Goal: Task Accomplishment & Management: Manage account settings

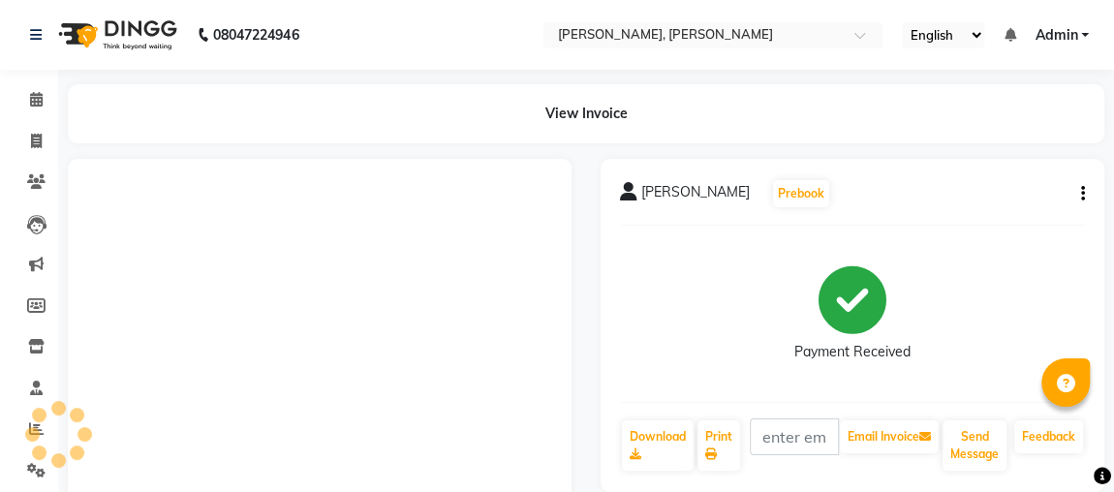
click at [1082, 194] on icon "button" at bounding box center [1083, 194] width 4 height 1
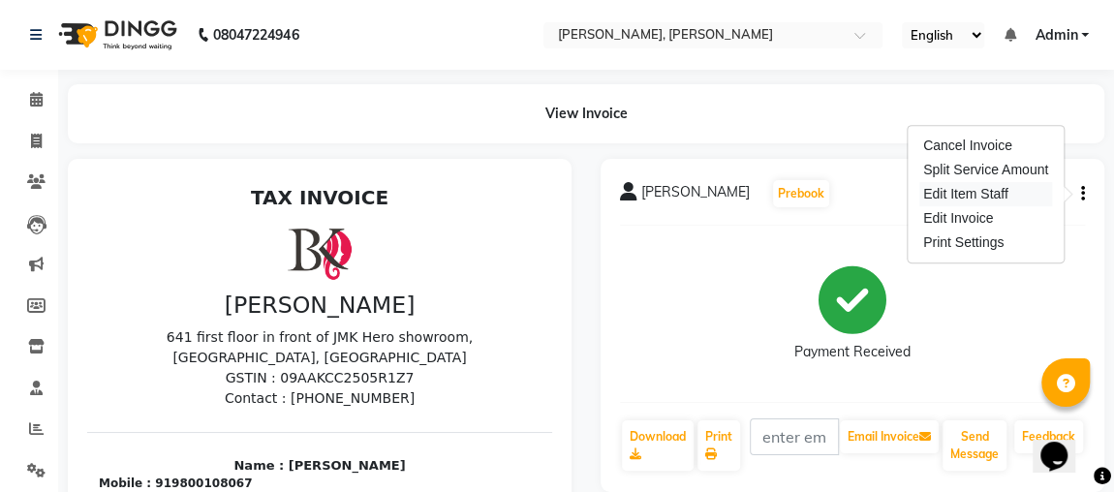
click at [1004, 194] on div "Edit Item Staff" at bounding box center [986, 194] width 133 height 24
select select
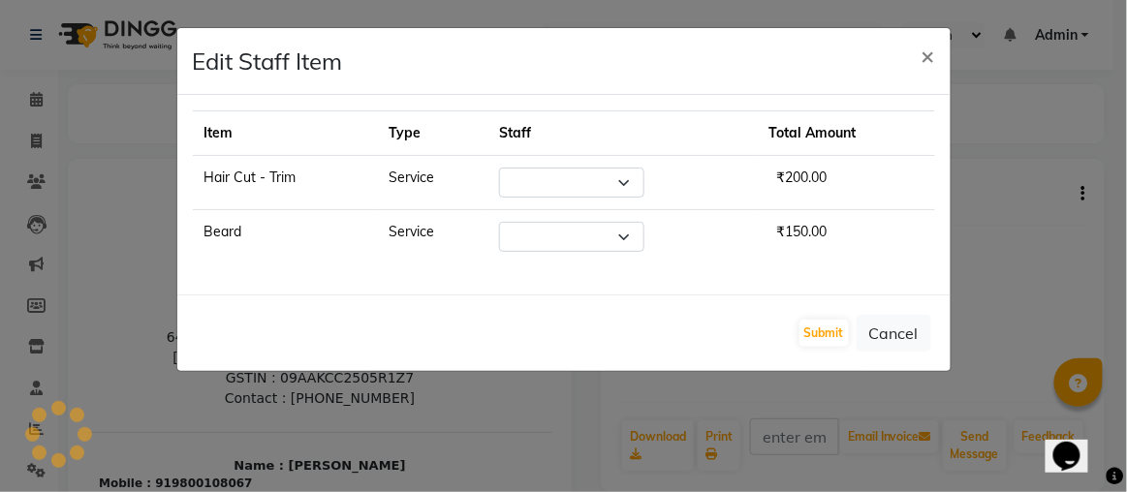
select select "33501"
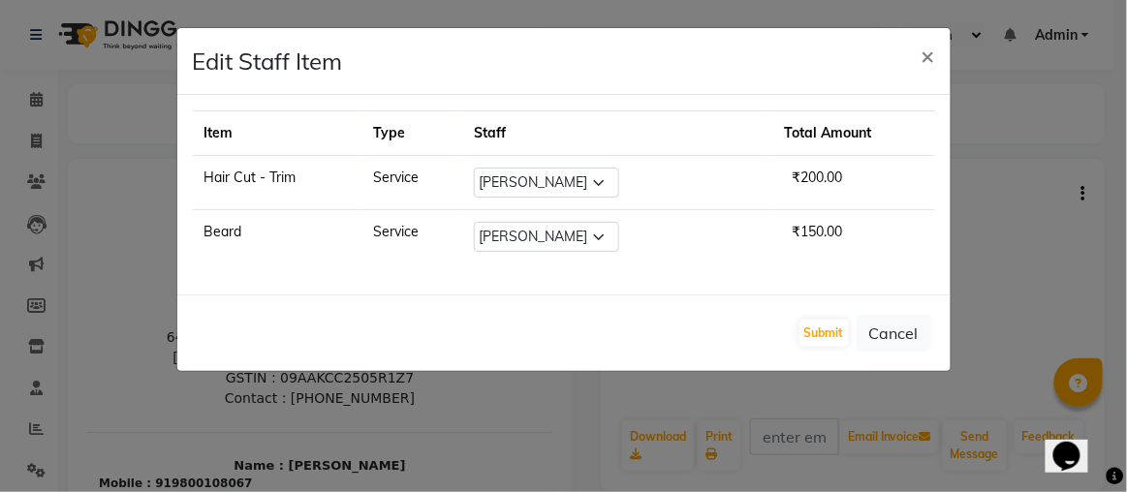
click at [878, 78] on div "Edit Staff Item ×" at bounding box center [563, 61] width 773 height 67
click at [936, 50] on button "×" at bounding box center [928, 55] width 45 height 54
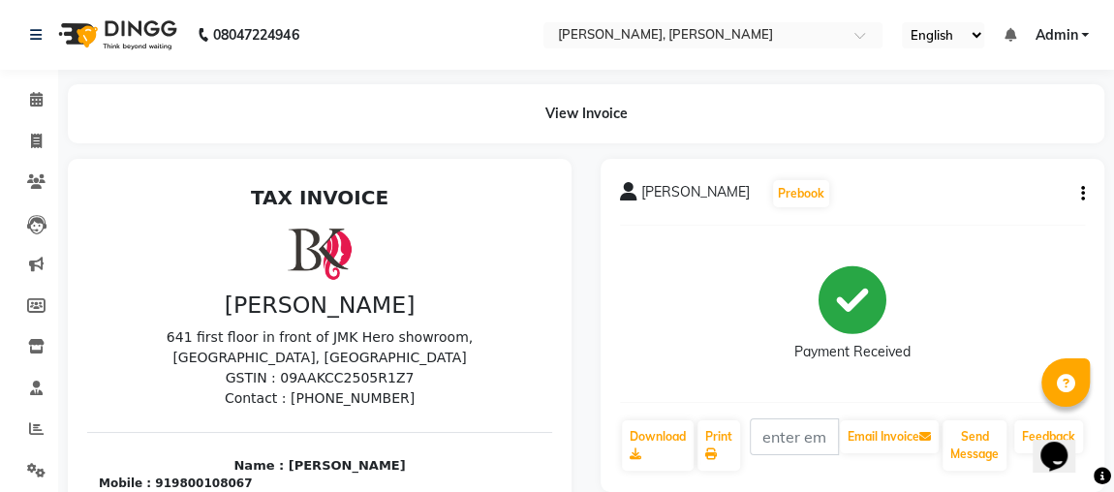
click at [1082, 194] on icon "button" at bounding box center [1083, 194] width 4 height 1
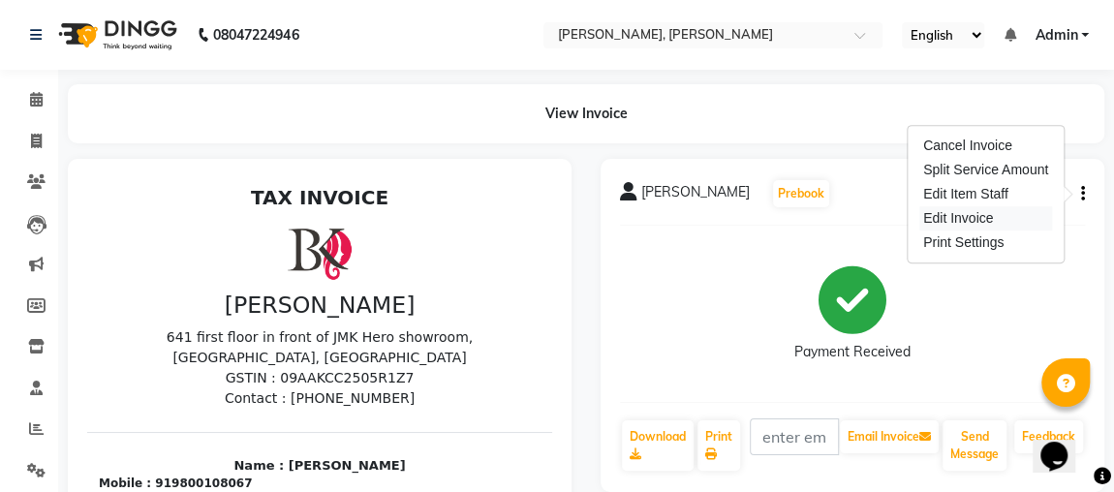
click at [1004, 223] on div "Edit Invoice" at bounding box center [986, 218] width 133 height 24
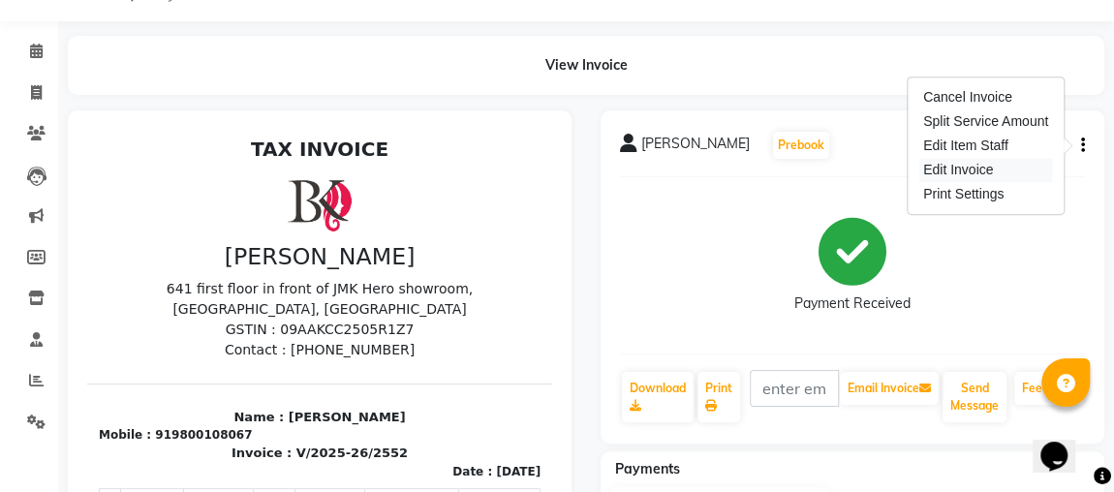
select select "service"
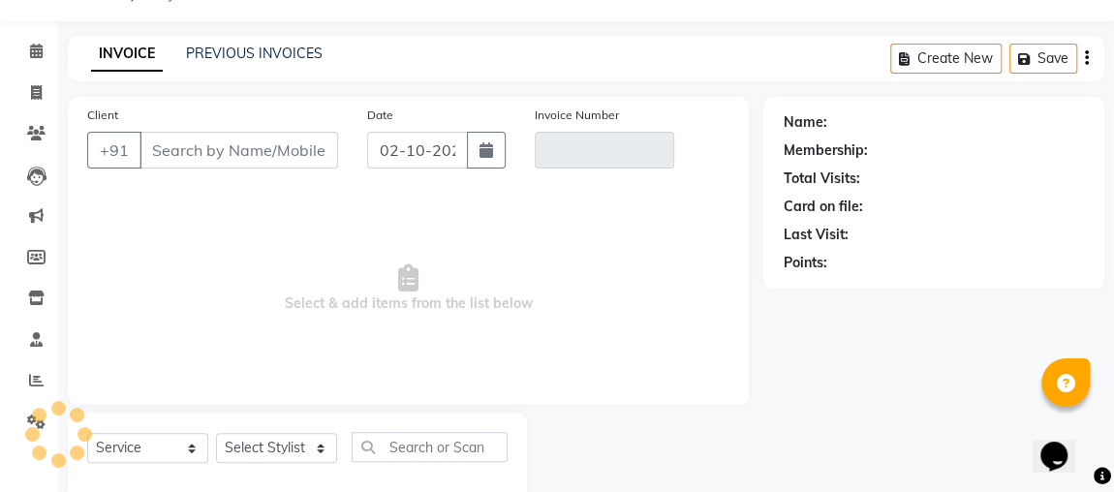
scroll to position [88, 0]
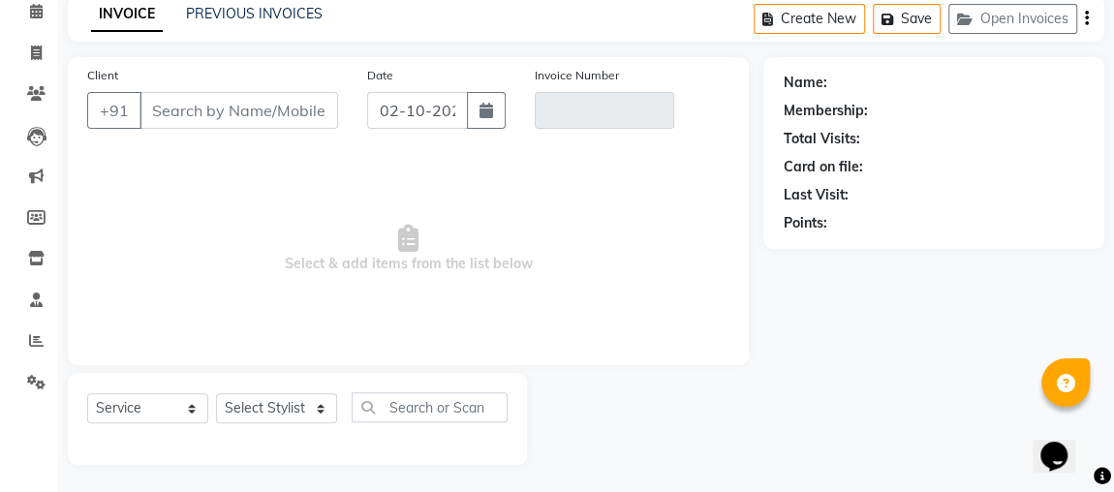
type input "9800108067"
type input "V/2025-26/2552"
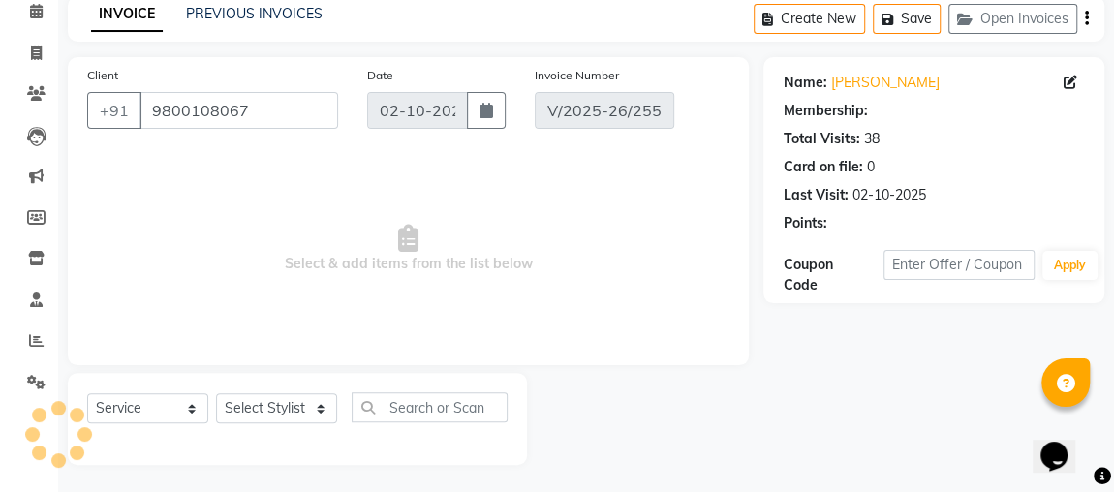
select select "select"
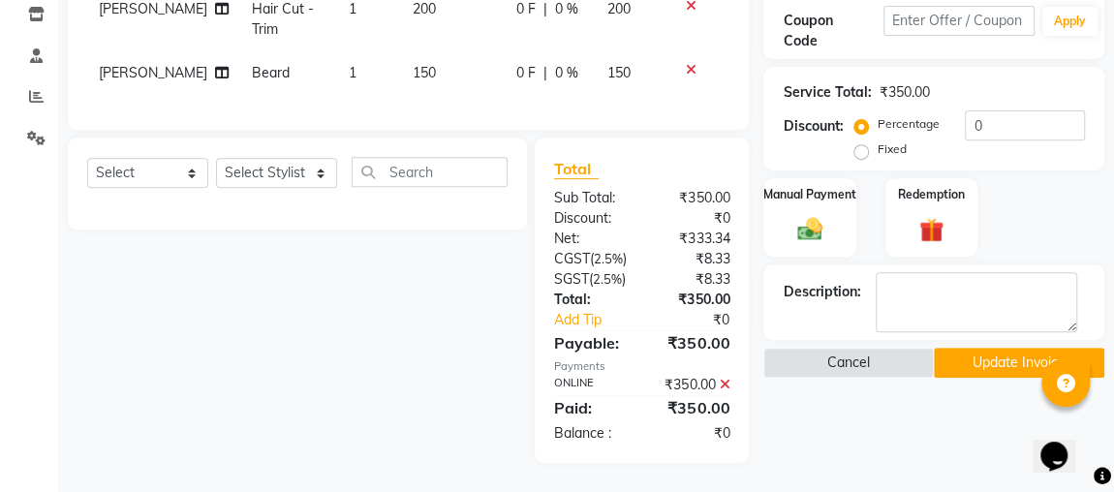
scroll to position [384, 0]
click at [722, 384] on icon at bounding box center [724, 385] width 11 height 14
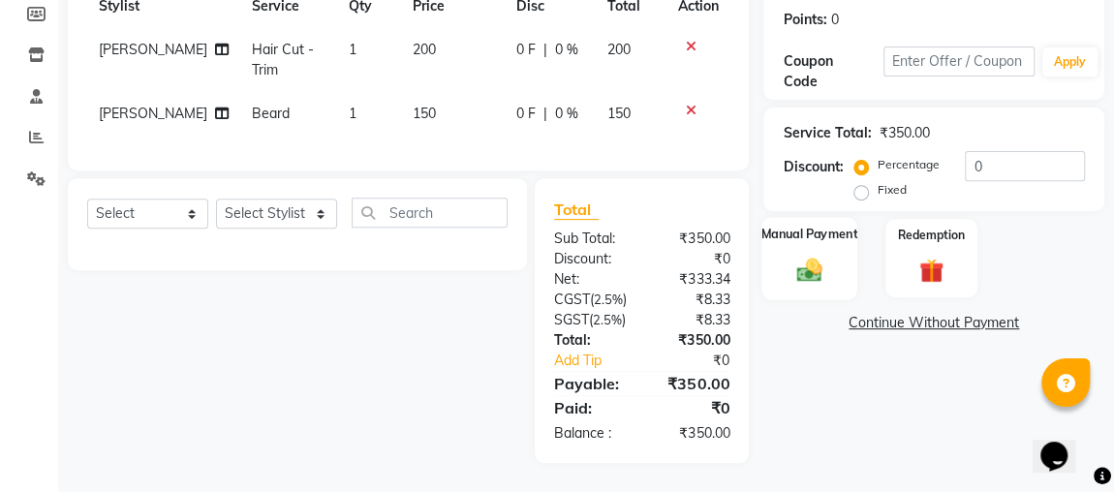
click at [818, 217] on div "Manual Payment" at bounding box center [810, 258] width 96 height 82
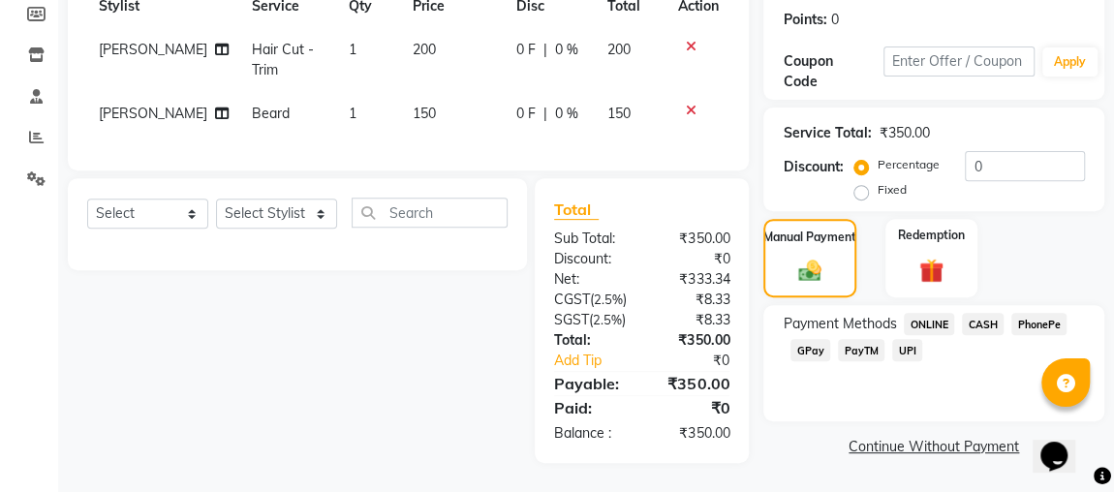
click at [980, 313] on span "CASH" at bounding box center [983, 324] width 42 height 22
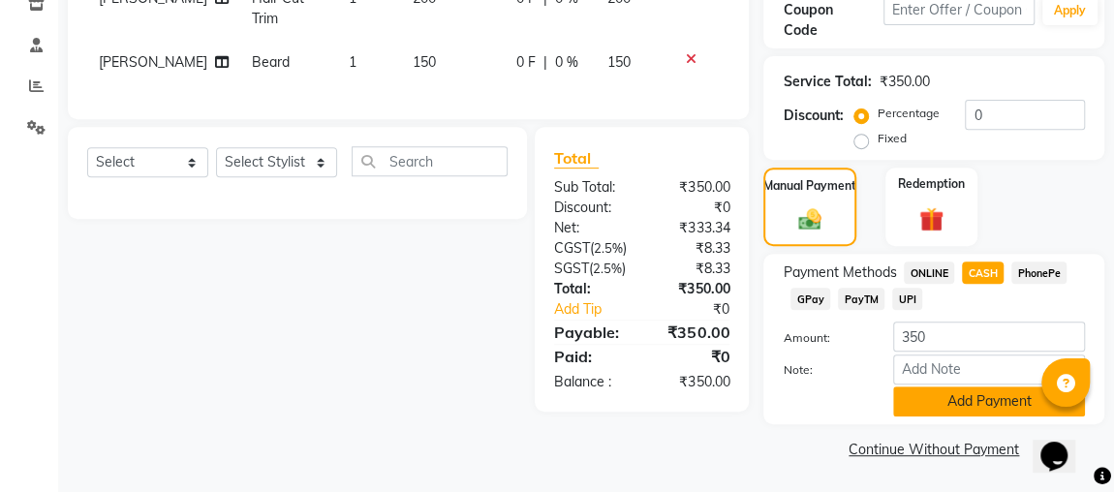
click at [987, 413] on button "Add Payment" at bounding box center [989, 402] width 192 height 30
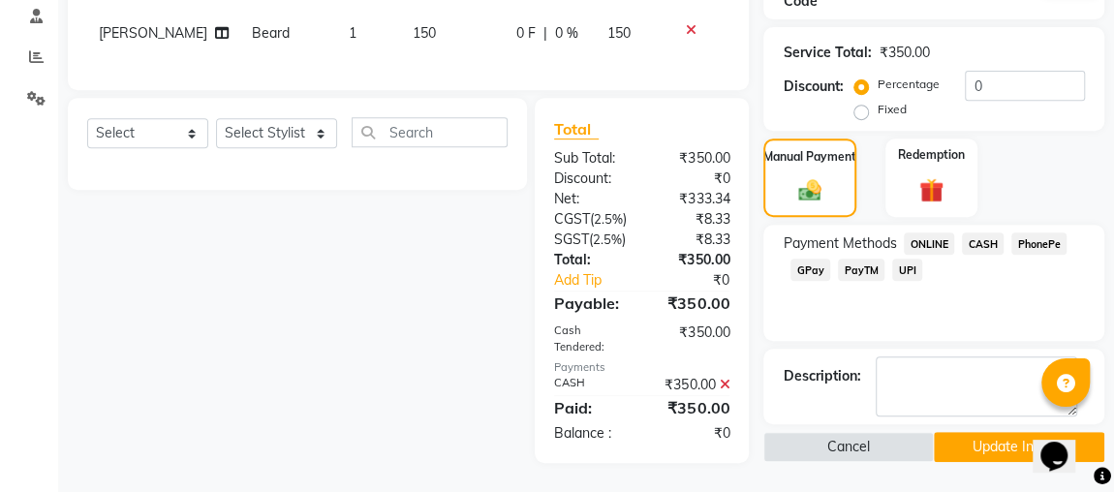
scroll to position [421, 0]
click at [1012, 432] on button "Update Invoice" at bounding box center [1019, 447] width 171 height 30
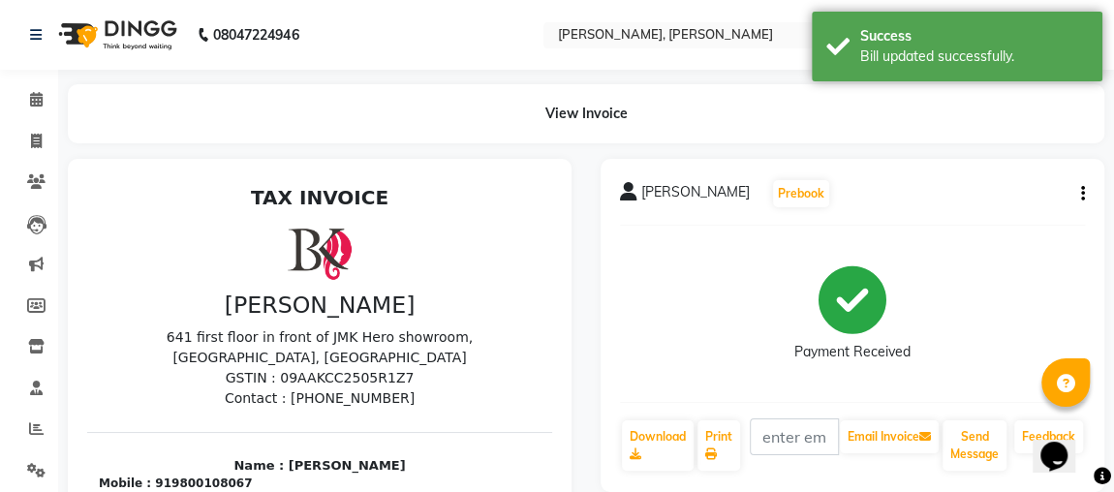
click at [290, 395] on p "Contact : [PHONE_NUMBER]" at bounding box center [320, 399] width 442 height 20
click at [28, 139] on span at bounding box center [36, 142] width 34 height 22
select select "service"
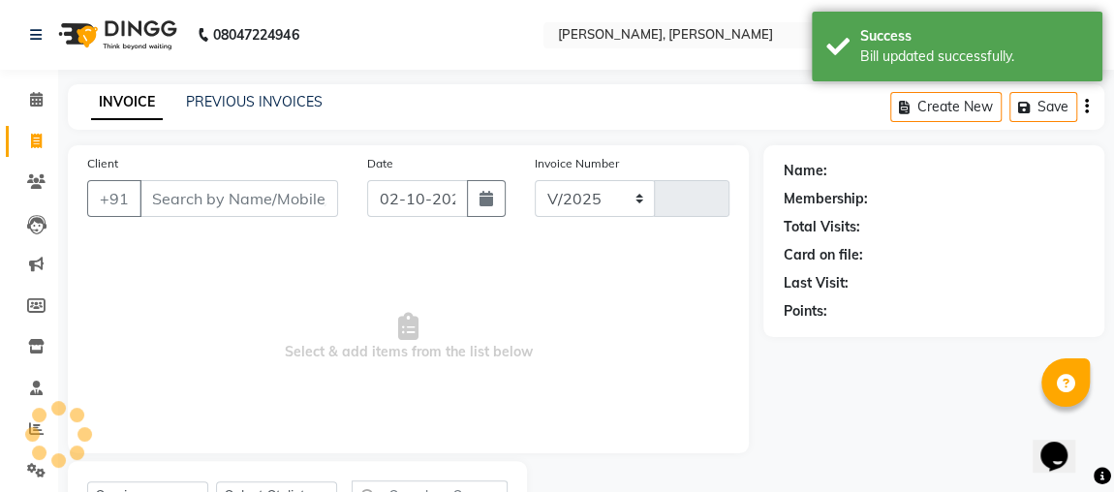
select select "4362"
type input "2560"
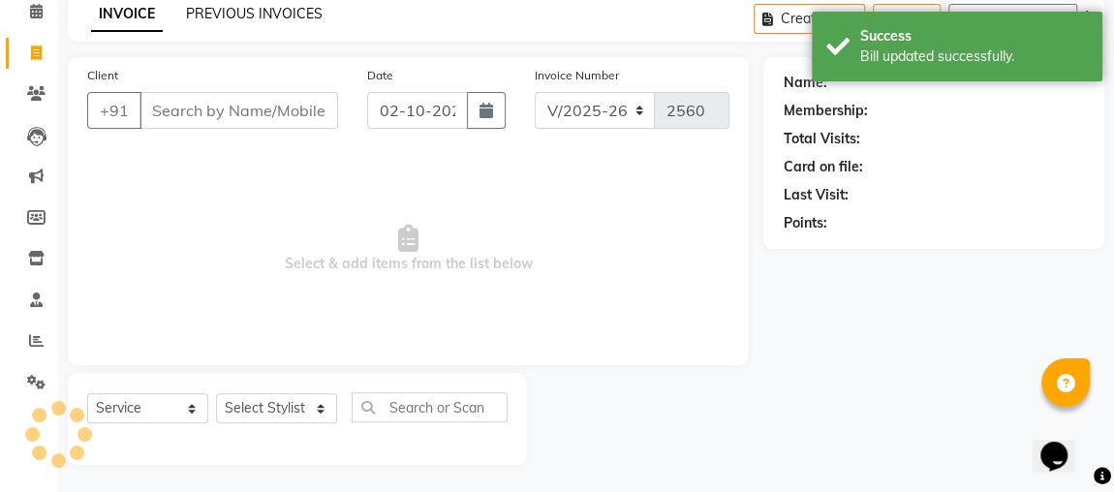
click at [314, 17] on link "PREVIOUS INVOICES" at bounding box center [254, 13] width 137 height 17
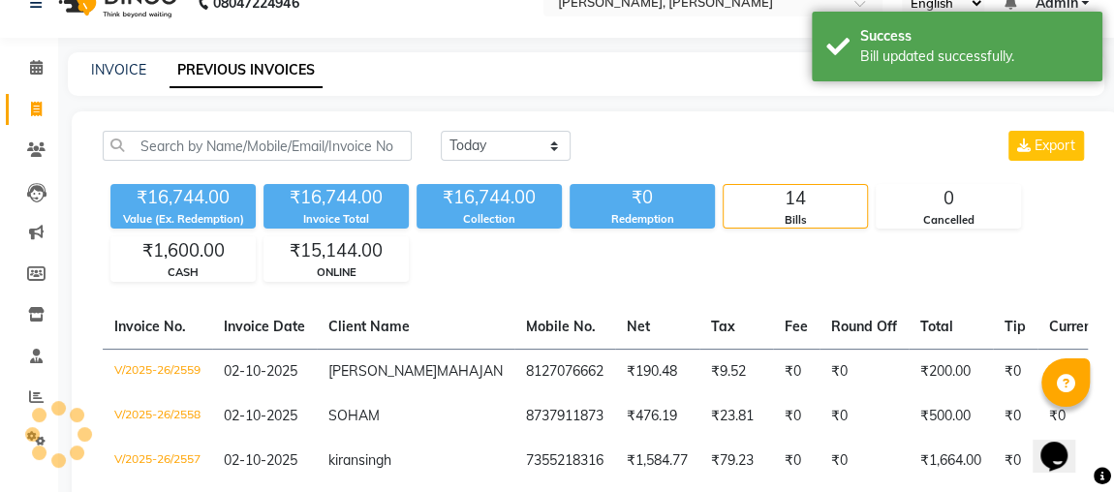
scroll to position [88, 0]
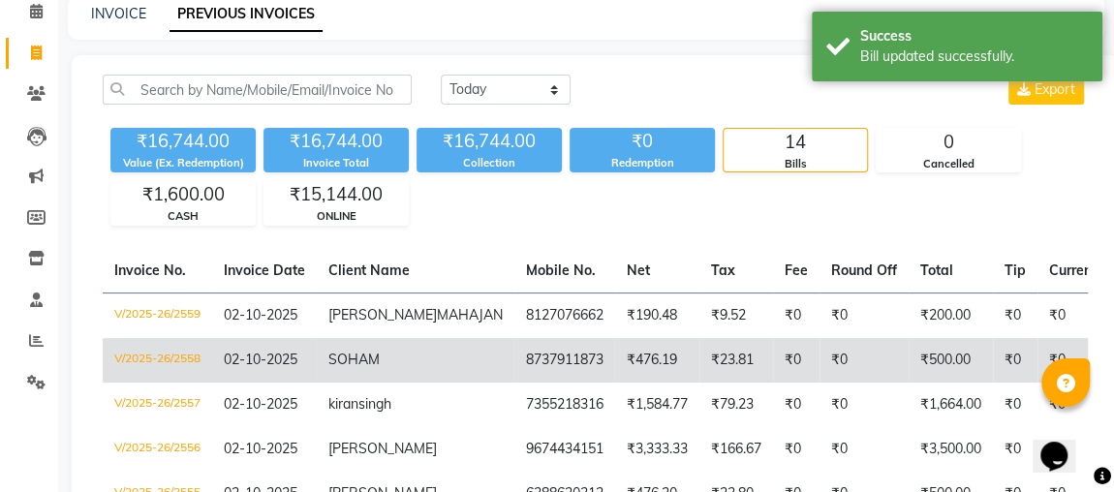
click at [515, 383] on td "8737911873" at bounding box center [565, 360] width 101 height 45
